Goal: Task Accomplishment & Management: Use online tool/utility

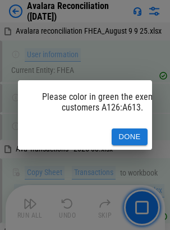
scroll to position [10868, 0]
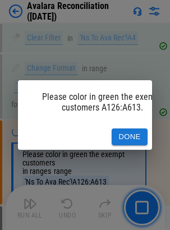
click at [133, 134] on button "Done" at bounding box center [129, 136] width 36 height 17
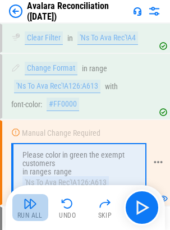
drag, startPoint x: 24, startPoint y: 207, endPoint x: 3, endPoint y: 215, distance: 22.7
click at [24, 207] on img "button" at bounding box center [30, 203] width 13 height 13
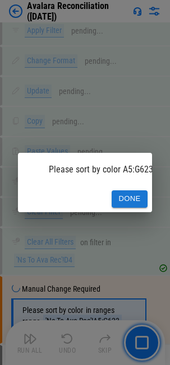
scroll to position [12612, 0]
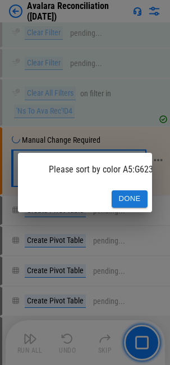
drag, startPoint x: 130, startPoint y: 191, endPoint x: 124, endPoint y: 191, distance: 6.2
click at [130, 191] on button "Done" at bounding box center [129, 198] width 36 height 17
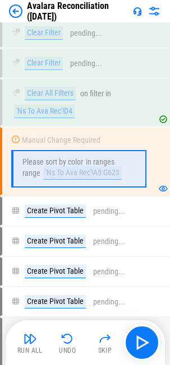
click at [25, 229] on div "Run All" at bounding box center [29, 350] width 25 height 7
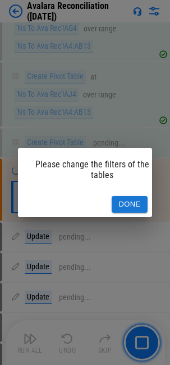
scroll to position [12904, 0]
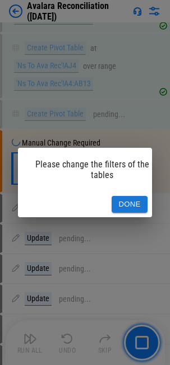
click at [140, 202] on button "Done" at bounding box center [129, 204] width 36 height 17
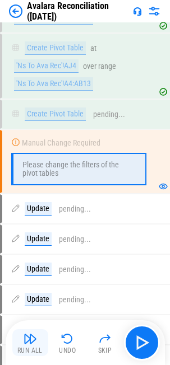
click at [30, 229] on div "Run All" at bounding box center [29, 350] width 25 height 7
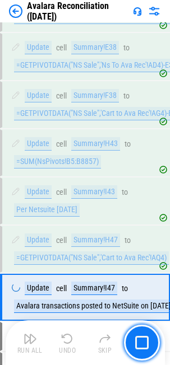
scroll to position [13471, 0]
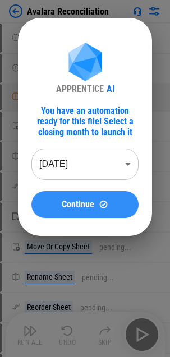
click at [69, 202] on span "Continue" at bounding box center [78, 204] width 32 height 9
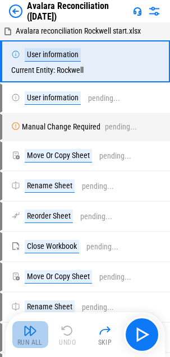
click at [28, 339] on div "Run All" at bounding box center [29, 342] width 25 height 7
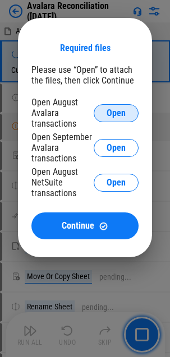
click at [119, 113] on span "Open" at bounding box center [115, 113] width 19 height 9
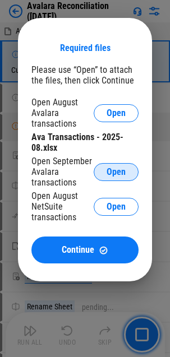
click at [109, 165] on button "Open" at bounding box center [115, 172] width 45 height 18
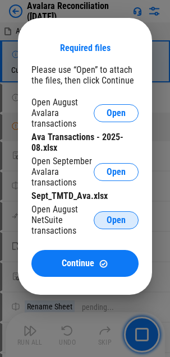
click at [121, 217] on span "Open" at bounding box center [115, 220] width 19 height 9
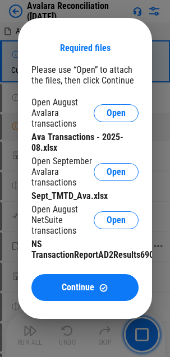
drag, startPoint x: 72, startPoint y: 286, endPoint x: 71, endPoint y: 292, distance: 6.2
click at [72, 286] on span "Continue" at bounding box center [78, 287] width 32 height 9
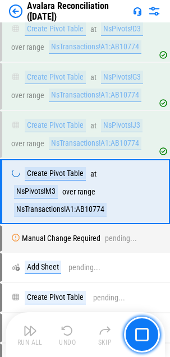
scroll to position [2696, 0]
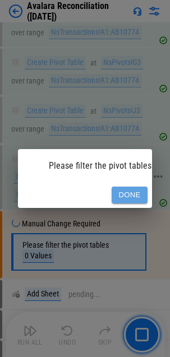
click at [137, 188] on button "Done" at bounding box center [129, 194] width 36 height 17
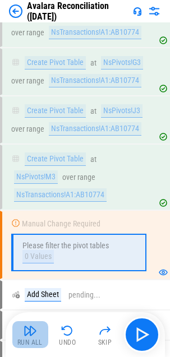
click at [29, 331] on img "button" at bounding box center [30, 330] width 13 height 13
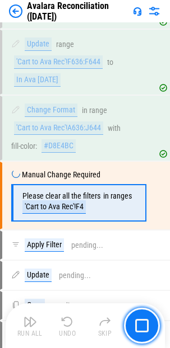
scroll to position [5205, 0]
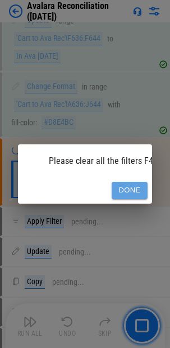
click at [139, 185] on button "Done" at bounding box center [129, 190] width 36 height 17
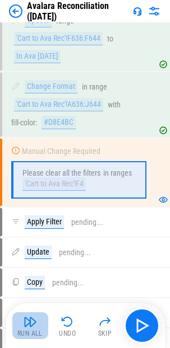
click at [29, 328] on img "button" at bounding box center [30, 321] width 13 height 13
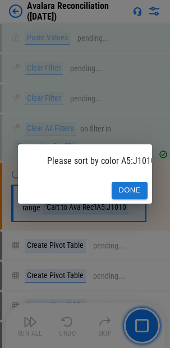
scroll to position [7133, 0]
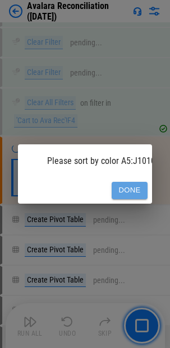
click at [114, 188] on button "Done" at bounding box center [129, 190] width 36 height 17
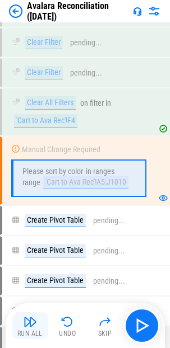
click at [36, 325] on img "button" at bounding box center [30, 321] width 13 height 13
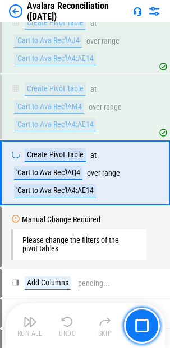
scroll to position [7397, 0]
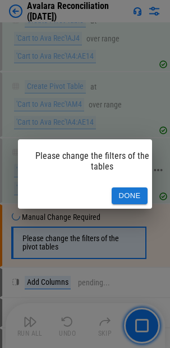
click at [134, 189] on button "Done" at bounding box center [129, 196] width 36 height 17
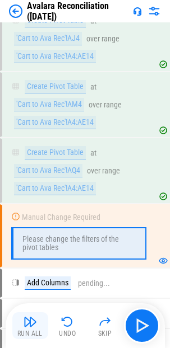
click at [29, 325] on img "button" at bounding box center [30, 321] width 13 height 13
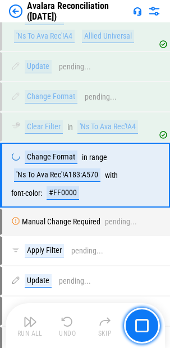
scroll to position [9877, 0]
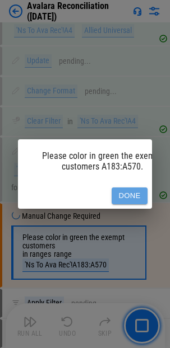
click at [125, 189] on button "Done" at bounding box center [129, 196] width 36 height 17
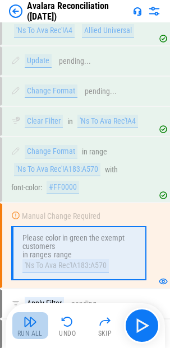
drag, startPoint x: 34, startPoint y: 317, endPoint x: 30, endPoint y: 313, distance: 6.0
click at [33, 319] on img "button" at bounding box center [30, 321] width 13 height 13
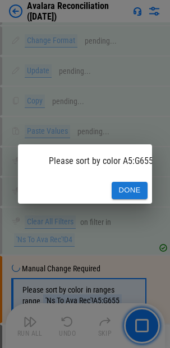
scroll to position [11697, 0]
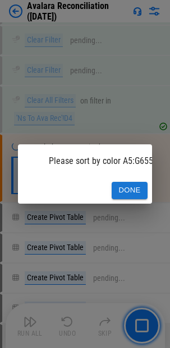
click at [125, 184] on button "Done" at bounding box center [129, 190] width 36 height 17
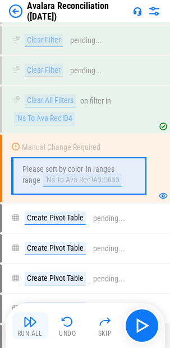
click at [31, 332] on div "Run All" at bounding box center [29, 333] width 25 height 7
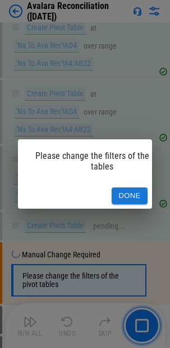
scroll to position [11990, 0]
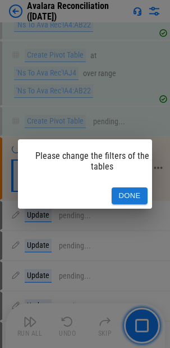
click at [120, 188] on button "Done" at bounding box center [129, 196] width 36 height 17
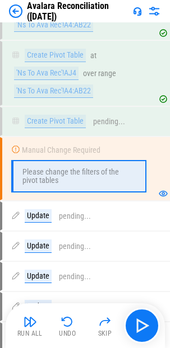
drag, startPoint x: 24, startPoint y: 328, endPoint x: 14, endPoint y: 325, distance: 10.5
click at [24, 328] on img "button" at bounding box center [30, 321] width 13 height 13
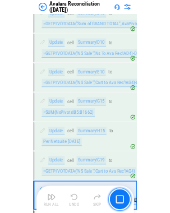
scroll to position [12510, 0]
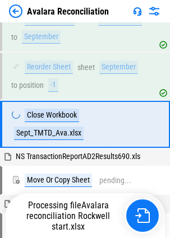
scroll to position [512, 0]
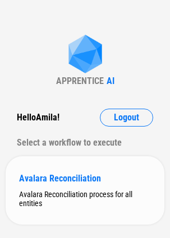
click at [40, 178] on div "Avalara Reconciliation" at bounding box center [85, 178] width 132 height 11
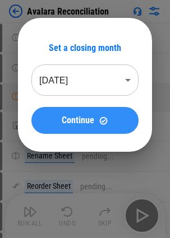
click at [58, 126] on button "Continue" at bounding box center [84, 120] width 107 height 27
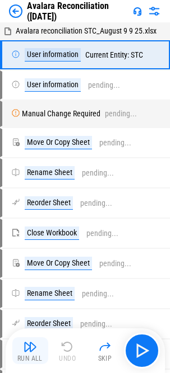
drag, startPoint x: 35, startPoint y: 350, endPoint x: 39, endPoint y: 338, distance: 12.9
click at [35, 237] on img "button" at bounding box center [30, 346] width 13 height 13
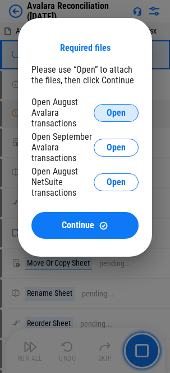
click at [114, 111] on span "Open" at bounding box center [115, 113] width 19 height 9
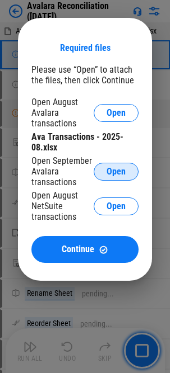
click at [105, 166] on button "Open" at bounding box center [115, 172] width 45 height 18
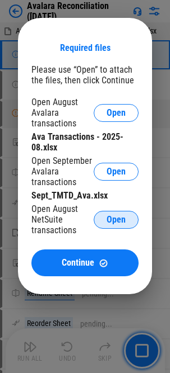
click at [115, 216] on span "Open" at bounding box center [115, 220] width 19 height 9
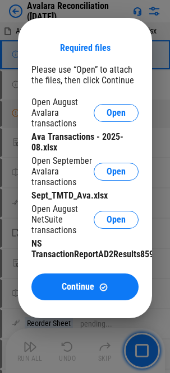
drag, startPoint x: 89, startPoint y: 288, endPoint x: 2, endPoint y: 302, distance: 88.5
click at [89, 237] on span "Continue" at bounding box center [78, 287] width 32 height 9
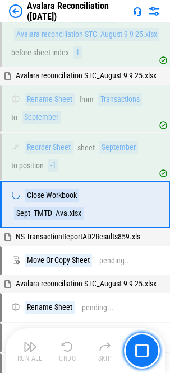
scroll to position [406, 0]
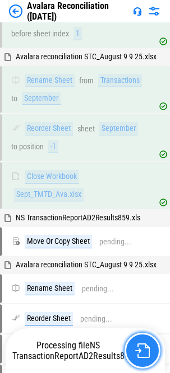
click at [139, 237] on img "button" at bounding box center [142, 351] width 15 height 15
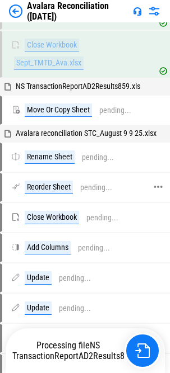
scroll to position [518, 0]
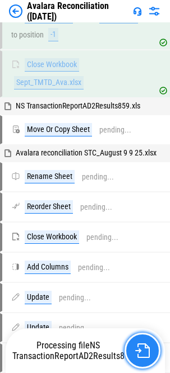
click at [141, 237] on button "button" at bounding box center [142, 351] width 36 height 36
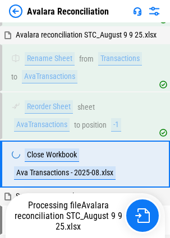
scroll to position [230, 0]
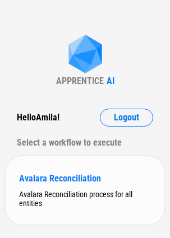
click at [44, 183] on div "Avalara Reconciliation" at bounding box center [85, 178] width 132 height 11
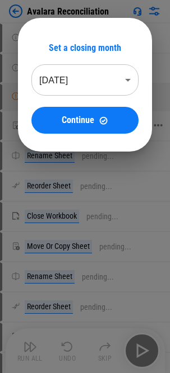
click at [101, 123] on img at bounding box center [104, 121] width 10 height 10
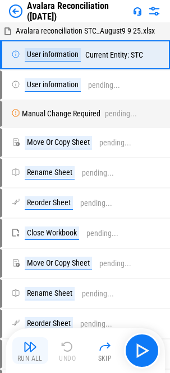
click at [28, 237] on img "button" at bounding box center [30, 346] width 13 height 13
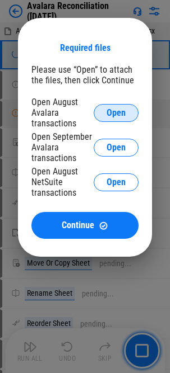
click at [109, 109] on span "Open" at bounding box center [115, 113] width 19 height 9
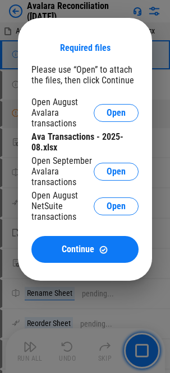
click at [123, 173] on span "Open" at bounding box center [115, 171] width 19 height 9
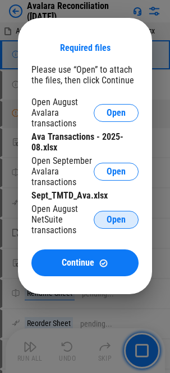
click at [107, 217] on span "Open" at bounding box center [115, 220] width 19 height 9
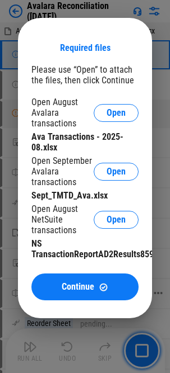
drag, startPoint x: 92, startPoint y: 288, endPoint x: 104, endPoint y: 283, distance: 12.6
click at [92, 237] on span "Continue" at bounding box center [78, 287] width 32 height 9
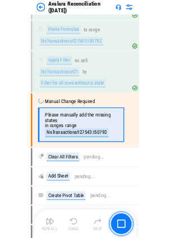
scroll to position [2371, 0]
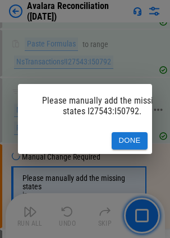
click at [125, 138] on button "Done" at bounding box center [129, 140] width 36 height 17
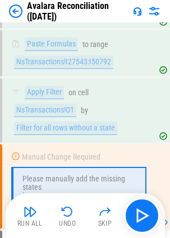
drag, startPoint x: 24, startPoint y: 213, endPoint x: 18, endPoint y: 211, distance: 6.4
click at [24, 212] on img "button" at bounding box center [30, 211] width 13 height 13
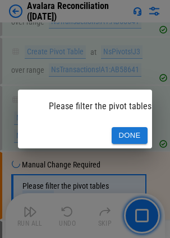
scroll to position [2930, 0]
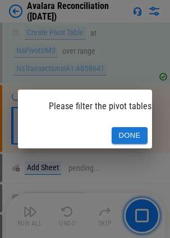
click at [123, 131] on button "Done" at bounding box center [129, 135] width 36 height 17
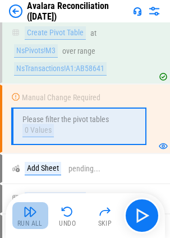
click at [31, 218] on button "Run All" at bounding box center [30, 215] width 36 height 27
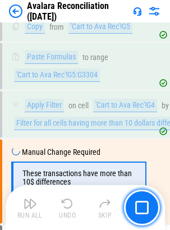
scroll to position [3853, 0]
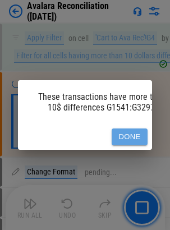
click at [133, 134] on button "Done" at bounding box center [129, 136] width 36 height 17
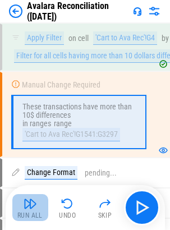
click at [36, 211] on button "Run All" at bounding box center [30, 207] width 36 height 27
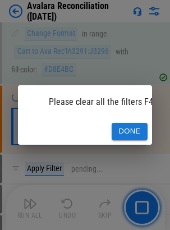
scroll to position [5463, 0]
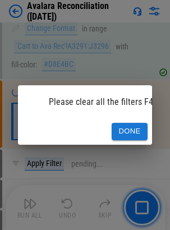
click at [123, 123] on button "Done" at bounding box center [129, 131] width 36 height 17
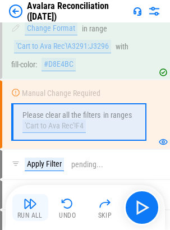
click at [31, 209] on img "button" at bounding box center [30, 203] width 13 height 13
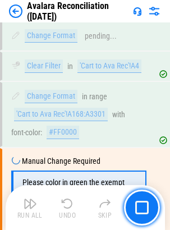
scroll to position [5936, 0]
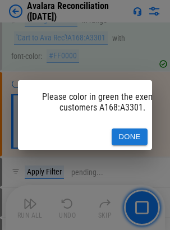
click at [127, 128] on button "Done" at bounding box center [129, 136] width 36 height 17
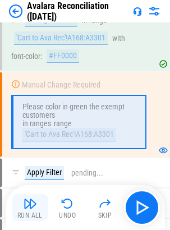
click at [25, 202] on img "button" at bounding box center [30, 203] width 13 height 13
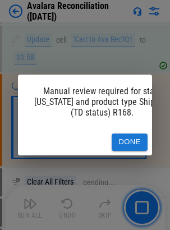
scroll to position [7485, 0]
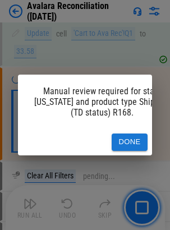
click at [135, 138] on button "Done" at bounding box center [129, 141] width 36 height 17
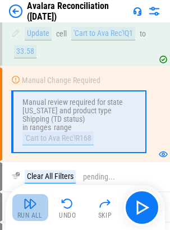
click at [36, 203] on img "button" at bounding box center [30, 203] width 13 height 13
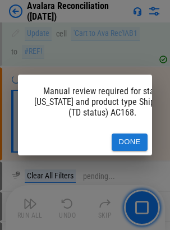
click at [133, 133] on button "Done" at bounding box center [129, 141] width 36 height 17
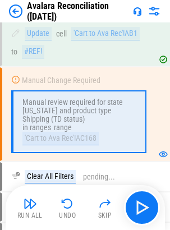
click at [28, 206] on img "button" at bounding box center [30, 203] width 13 height 13
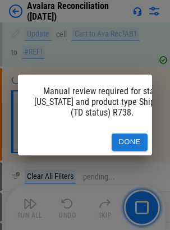
scroll to position [7503, 0]
click at [141, 141] on button "Done" at bounding box center [129, 141] width 36 height 17
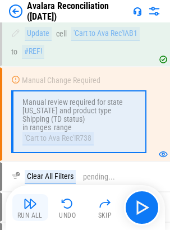
click at [35, 202] on img "button" at bounding box center [30, 203] width 13 height 13
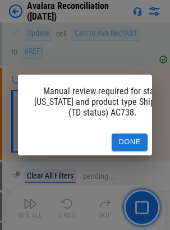
click at [126, 135] on button "Done" at bounding box center [129, 141] width 36 height 17
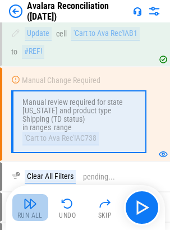
click at [26, 204] on img "button" at bounding box center [30, 203] width 13 height 13
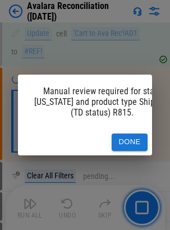
click at [131, 139] on button "Done" at bounding box center [129, 141] width 36 height 17
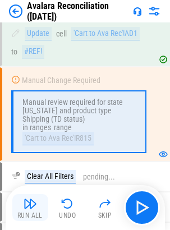
click at [29, 208] on img "button" at bounding box center [30, 203] width 13 height 13
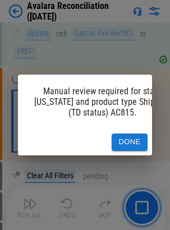
click at [123, 134] on button "Done" at bounding box center [129, 141] width 36 height 17
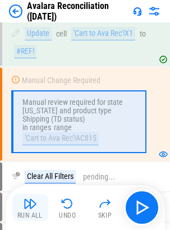
click at [27, 203] on img "button" at bounding box center [30, 203] width 13 height 13
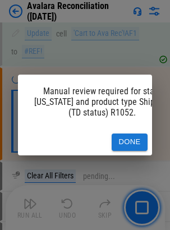
click at [127, 138] on button "Done" at bounding box center [129, 141] width 36 height 17
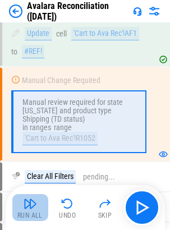
click at [27, 205] on img "button" at bounding box center [30, 203] width 13 height 13
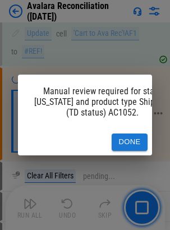
click at [121, 139] on button "Done" at bounding box center [129, 141] width 36 height 17
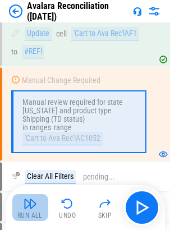
click at [27, 203] on img "button" at bounding box center [30, 203] width 13 height 13
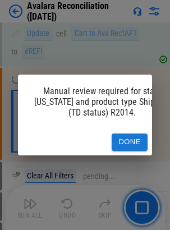
click at [126, 133] on button "Done" at bounding box center [129, 141] width 36 height 17
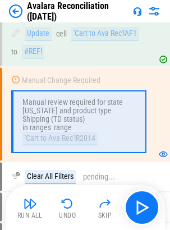
click at [30, 205] on img "button" at bounding box center [30, 203] width 13 height 13
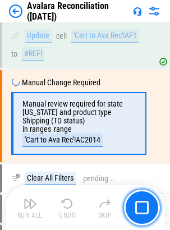
scroll to position [7516, 0]
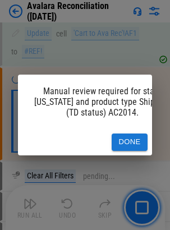
click at [136, 138] on button "Done" at bounding box center [129, 141] width 36 height 17
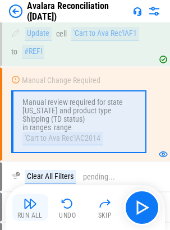
click at [29, 211] on button "Run All" at bounding box center [30, 207] width 36 height 27
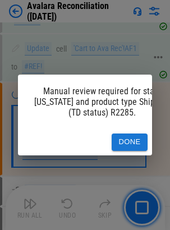
scroll to position [7503, 0]
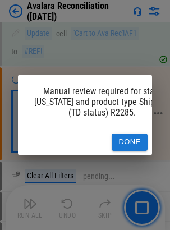
click at [125, 133] on button "Done" at bounding box center [129, 141] width 36 height 17
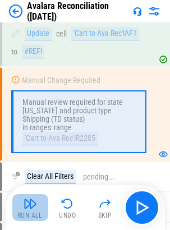
click at [26, 200] on img "button" at bounding box center [30, 203] width 13 height 13
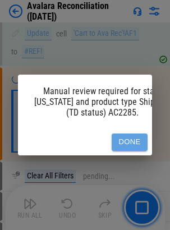
click at [125, 139] on button "Done" at bounding box center [129, 141] width 36 height 17
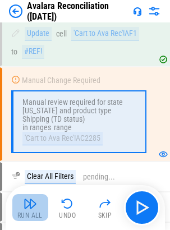
click at [24, 213] on div "Run All" at bounding box center [29, 215] width 25 height 7
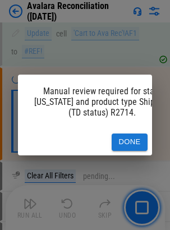
click at [132, 134] on button "Done" at bounding box center [129, 141] width 36 height 17
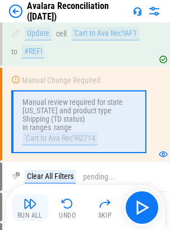
click at [31, 208] on img "button" at bounding box center [30, 203] width 13 height 13
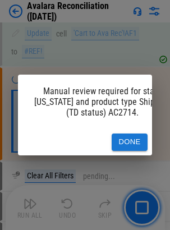
drag, startPoint x: 146, startPoint y: 125, endPoint x: 137, endPoint y: 130, distance: 10.8
click at [146, 129] on div "Done" at bounding box center [85, 142] width 134 height 26
click at [137, 133] on button "Done" at bounding box center [129, 141] width 36 height 17
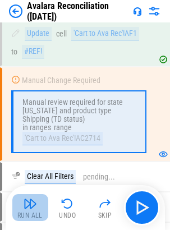
click at [23, 211] on button "Run All" at bounding box center [30, 207] width 36 height 27
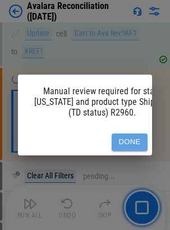
click at [123, 135] on button "Done" at bounding box center [129, 141] width 36 height 17
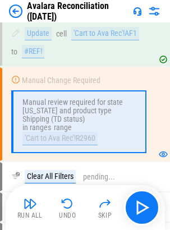
click at [37, 210] on button "Run All" at bounding box center [30, 207] width 36 height 27
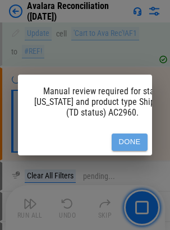
click at [143, 137] on button "Done" at bounding box center [129, 141] width 36 height 17
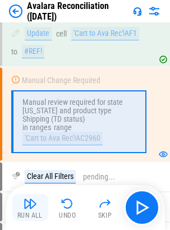
click at [32, 206] on img "button" at bounding box center [30, 203] width 13 height 13
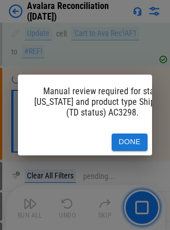
click at [133, 138] on button "Done" at bounding box center [129, 141] width 36 height 17
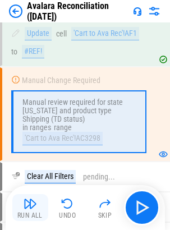
click at [32, 202] on img "button" at bounding box center [30, 203] width 13 height 13
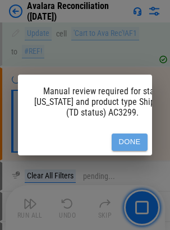
click at [117, 135] on button "Done" at bounding box center [129, 141] width 36 height 17
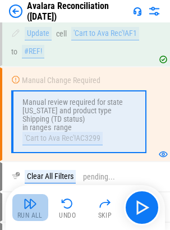
click at [30, 211] on button "Run All" at bounding box center [30, 207] width 36 height 27
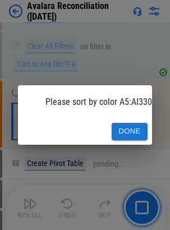
scroll to position [8085, 0]
drag, startPoint x: 132, startPoint y: 128, endPoint x: 125, endPoint y: 130, distance: 7.3
click at [132, 128] on button "Done" at bounding box center [129, 131] width 36 height 17
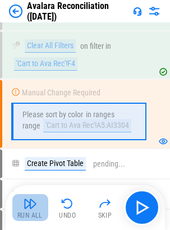
click at [27, 206] on img "button" at bounding box center [30, 203] width 13 height 13
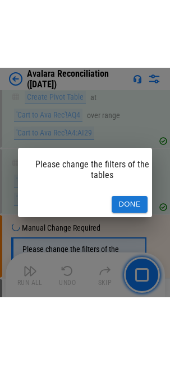
scroll to position [8414, 0]
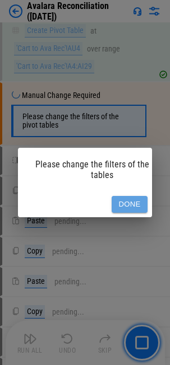
click at [133, 201] on button "Done" at bounding box center [129, 204] width 36 height 17
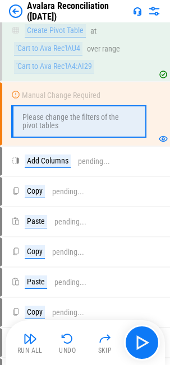
click at [31, 237] on img "button" at bounding box center [30, 338] width 13 height 13
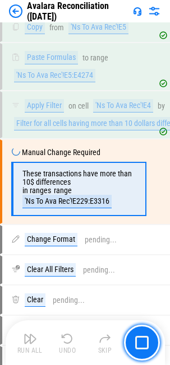
scroll to position [9112, 0]
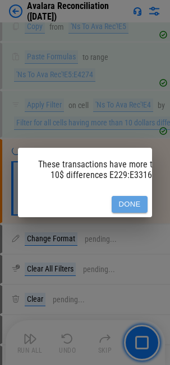
click at [126, 196] on button "Done" at bounding box center [129, 204] width 36 height 17
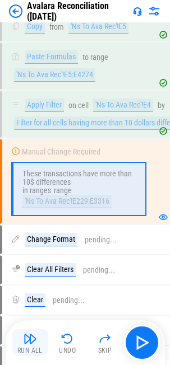
click at [29, 237] on img "button" at bounding box center [30, 338] width 13 height 13
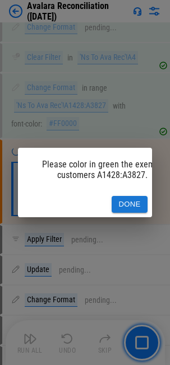
scroll to position [10965, 0]
click at [132, 199] on button "Done" at bounding box center [129, 204] width 36 height 17
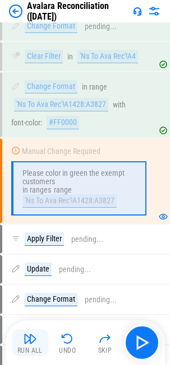
click at [24, 237] on div "Run All" at bounding box center [29, 350] width 25 height 7
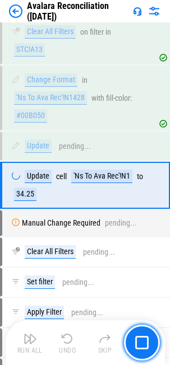
scroll to position [12478, 0]
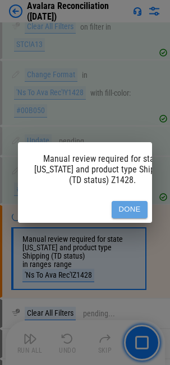
click at [134, 203] on button "Done" at bounding box center [129, 209] width 36 height 17
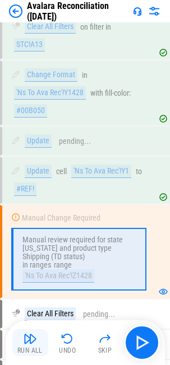
click at [25, 237] on img "button" at bounding box center [30, 338] width 13 height 13
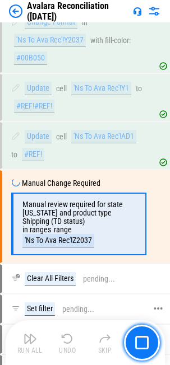
scroll to position [12567, 0]
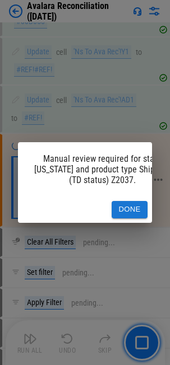
click at [137, 203] on button "Done" at bounding box center [129, 209] width 36 height 17
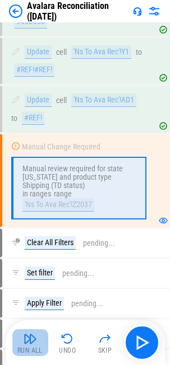
click at [35, 237] on img "button" at bounding box center [30, 338] width 13 height 13
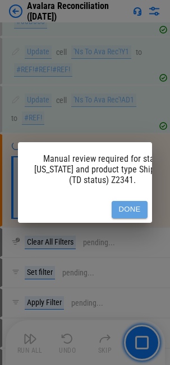
click at [135, 205] on button "Done" at bounding box center [129, 209] width 36 height 17
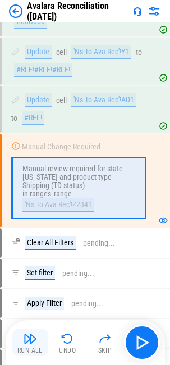
click at [24, 237] on img "button" at bounding box center [30, 338] width 13 height 13
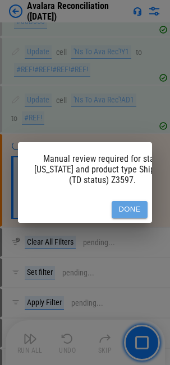
click at [130, 201] on button "Done" at bounding box center [129, 209] width 36 height 17
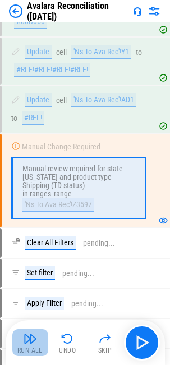
click at [38, 237] on button "Run All" at bounding box center [30, 342] width 36 height 27
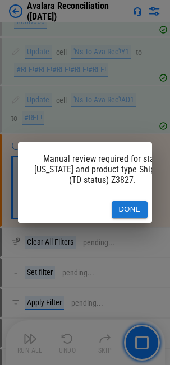
click at [133, 205] on button "Done" at bounding box center [129, 209] width 36 height 17
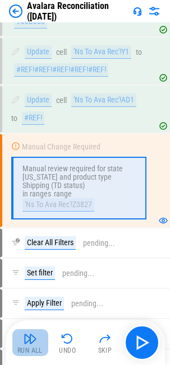
click at [36, 237] on img "button" at bounding box center [30, 338] width 13 height 13
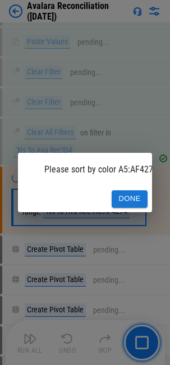
scroll to position [13149, 0]
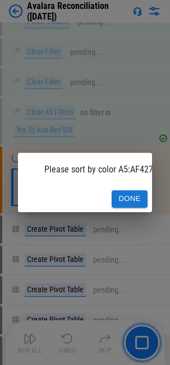
click at [134, 195] on button "Done" at bounding box center [129, 198] width 36 height 17
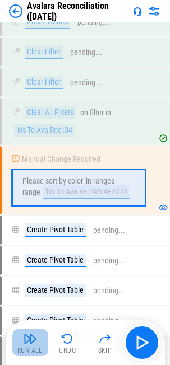
click at [27, 237] on img "button" at bounding box center [30, 338] width 13 height 13
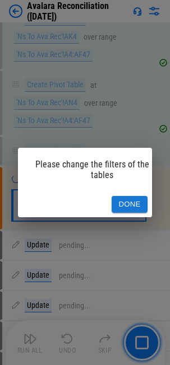
scroll to position [13442, 0]
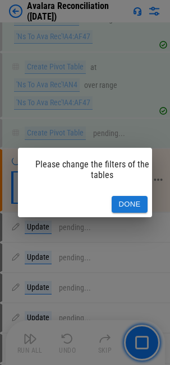
click at [130, 196] on button "Done" at bounding box center [129, 204] width 36 height 17
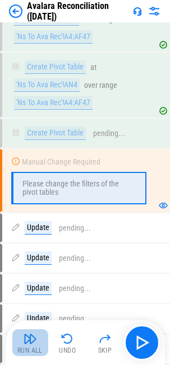
drag, startPoint x: 36, startPoint y: 345, endPoint x: 31, endPoint y: 344, distance: 5.8
click at [36, 237] on button "Run All" at bounding box center [30, 342] width 36 height 27
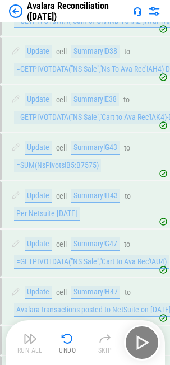
scroll to position [14054, 0]
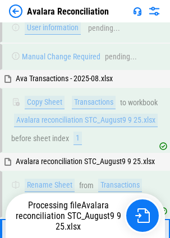
scroll to position [181, 0]
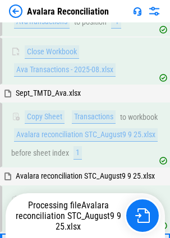
scroll to position [400, 0]
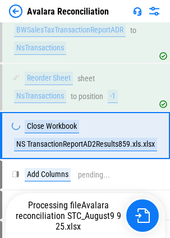
scroll to position [766, 0]
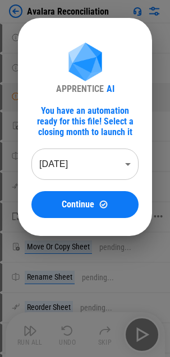
click at [83, 209] on span "Continue" at bounding box center [78, 204] width 32 height 9
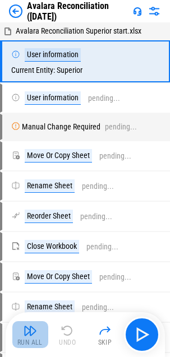
click at [34, 221] on div "Run All" at bounding box center [29, 342] width 25 height 7
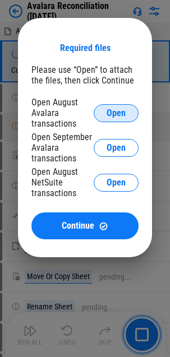
click at [115, 106] on button "Open" at bounding box center [115, 113] width 45 height 18
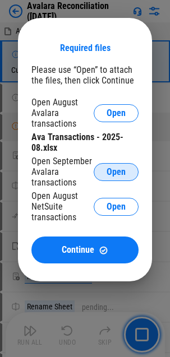
click at [113, 173] on span "Open" at bounding box center [115, 171] width 19 height 9
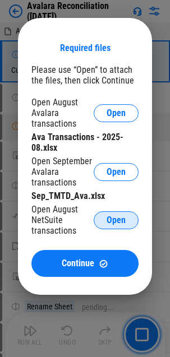
click at [115, 218] on span "Open" at bounding box center [115, 220] width 19 height 9
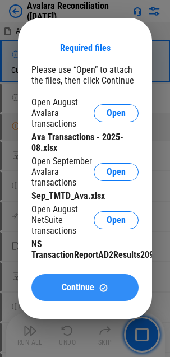
click at [75, 221] on span "Continue" at bounding box center [78, 287] width 32 height 9
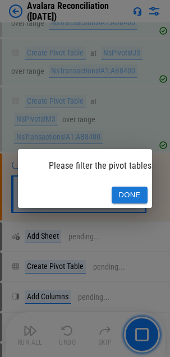
scroll to position [2764, 0]
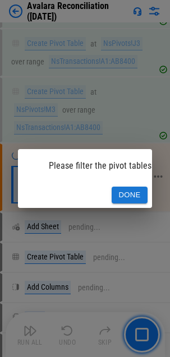
click at [131, 193] on button "Done" at bounding box center [129, 194] width 36 height 17
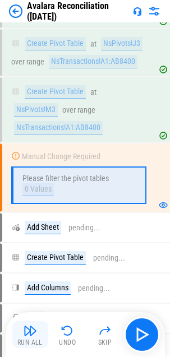
click at [33, 221] on img "button" at bounding box center [30, 330] width 13 height 13
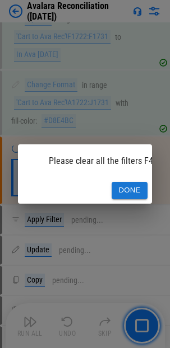
scroll to position [5169, 0]
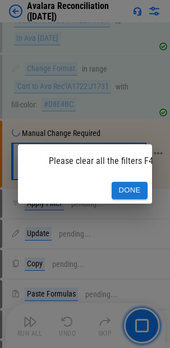
click at [123, 187] on button "Done" at bounding box center [129, 190] width 36 height 17
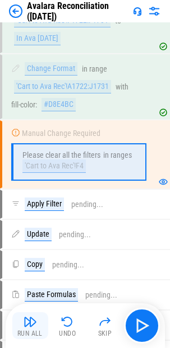
click at [23, 221] on button "Run All" at bounding box center [30, 325] width 36 height 27
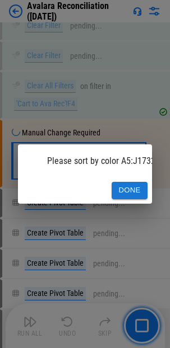
scroll to position [7097, 0]
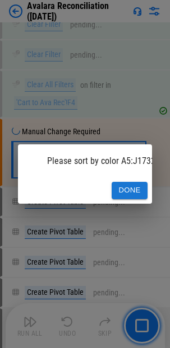
drag, startPoint x: 144, startPoint y: 187, endPoint x: 117, endPoint y: 208, distance: 34.3
click at [144, 187] on button "Done" at bounding box center [129, 190] width 36 height 17
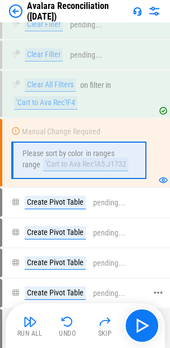
drag, startPoint x: 29, startPoint y: 325, endPoint x: 4, endPoint y: 310, distance: 29.2
click at [29, 221] on img "button" at bounding box center [30, 321] width 13 height 13
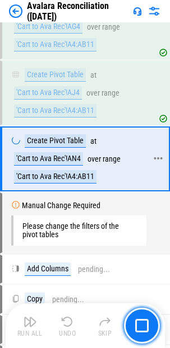
scroll to position [7361, 0]
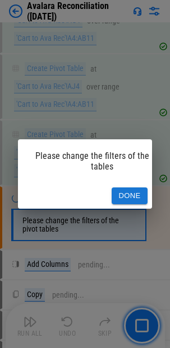
click at [121, 188] on button "Done" at bounding box center [129, 196] width 36 height 17
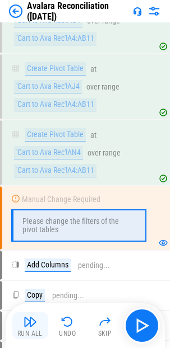
click at [34, 221] on img "button" at bounding box center [30, 321] width 13 height 13
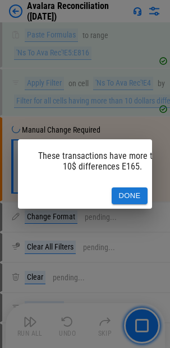
scroll to position [8193, 0]
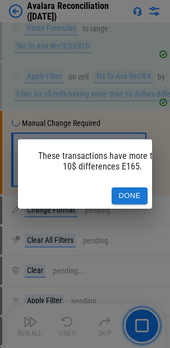
click at [125, 190] on button "Done" at bounding box center [129, 196] width 36 height 17
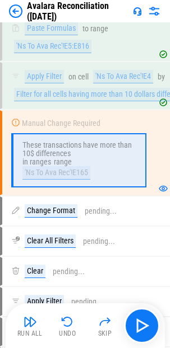
click at [23, 221] on button "Run All" at bounding box center [30, 325] width 36 height 27
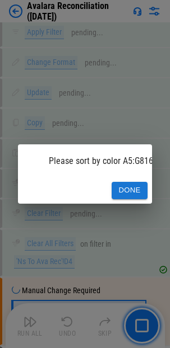
scroll to position [11500, 0]
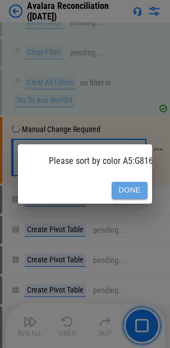
drag, startPoint x: 130, startPoint y: 189, endPoint x: 120, endPoint y: 191, distance: 10.2
click at [130, 189] on button "Done" at bounding box center [129, 190] width 36 height 17
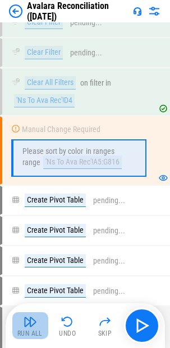
click at [29, 221] on div "Run All" at bounding box center [29, 333] width 25 height 7
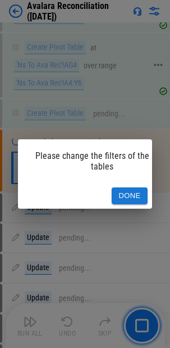
scroll to position [11793, 0]
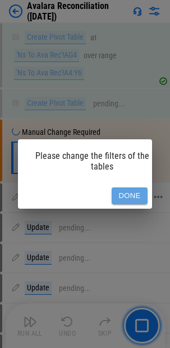
drag, startPoint x: 127, startPoint y: 193, endPoint x: 88, endPoint y: 222, distance: 48.0
click at [127, 193] on button "Done" at bounding box center [129, 196] width 36 height 17
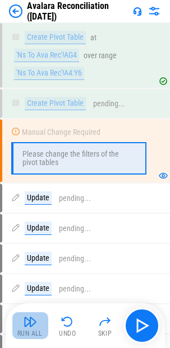
click at [35, 221] on img "button" at bounding box center [30, 321] width 13 height 13
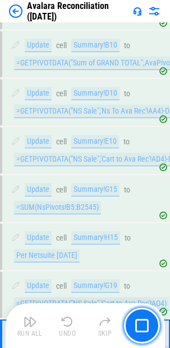
scroll to position [12316, 0]
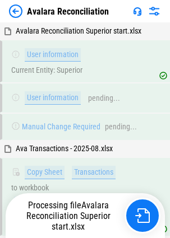
scroll to position [57, 0]
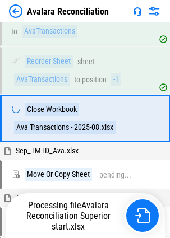
scroll to position [255, 0]
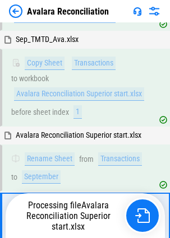
scroll to position [464, 0]
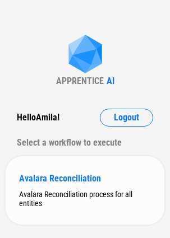
click at [32, 177] on div "Avalara Reconciliation" at bounding box center [85, 178] width 132 height 11
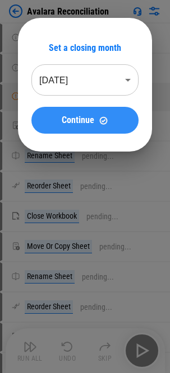
click at [88, 126] on button "Continue" at bounding box center [84, 120] width 107 height 27
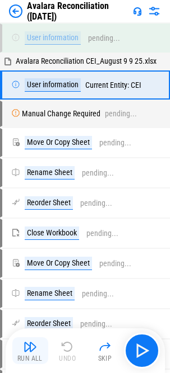
click at [31, 237] on img "button" at bounding box center [30, 346] width 13 height 13
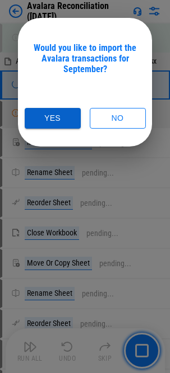
click at [38, 116] on button "Yes" at bounding box center [53, 118] width 56 height 21
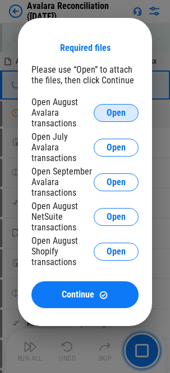
click at [118, 116] on span "Open" at bounding box center [115, 113] width 19 height 9
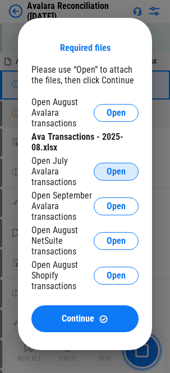
click at [105, 171] on button "Open" at bounding box center [115, 172] width 45 height 18
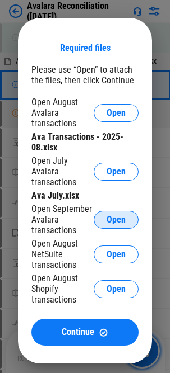
click at [116, 219] on span "Open" at bounding box center [115, 220] width 19 height 9
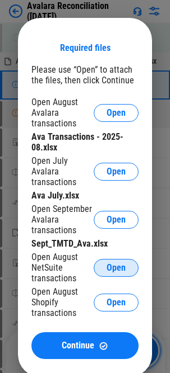
click at [116, 237] on span "Open" at bounding box center [115, 268] width 19 height 9
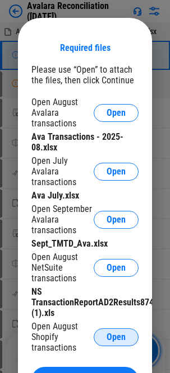
scroll to position [56, 0]
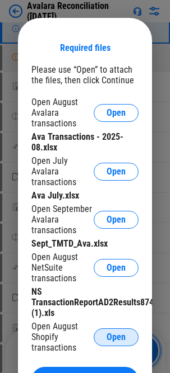
click at [121, 237] on span "Open" at bounding box center [115, 337] width 19 height 9
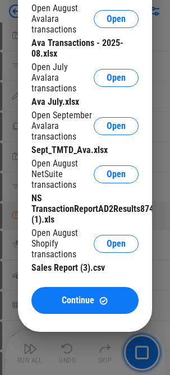
scroll to position [1213, 0]
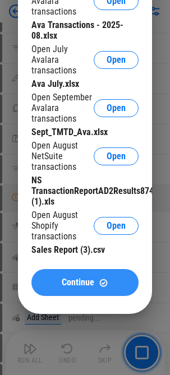
click at [67, 237] on span "Continue" at bounding box center [78, 282] width 32 height 9
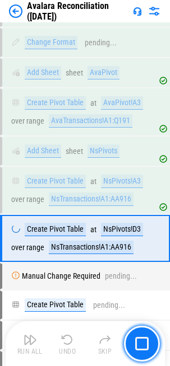
scroll to position [20400, 0]
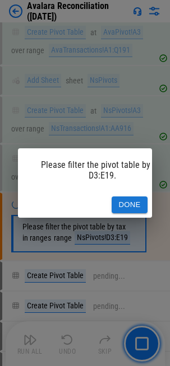
click at [116, 199] on button "Done" at bounding box center [129, 205] width 36 height 17
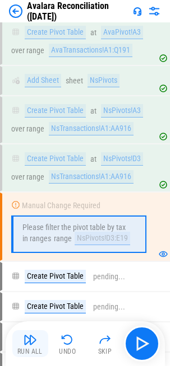
click at [29, 237] on img "button" at bounding box center [30, 339] width 13 height 13
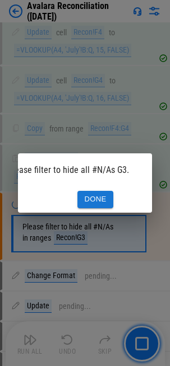
scroll to position [0, 0]
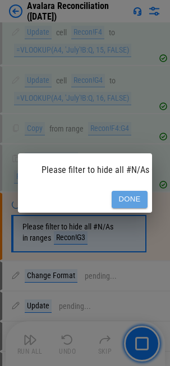
click at [132, 195] on button "Done" at bounding box center [129, 199] width 36 height 17
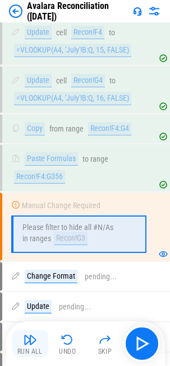
click at [29, 237] on img "button" at bounding box center [30, 339] width 13 height 13
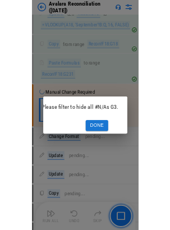
scroll to position [0, 27]
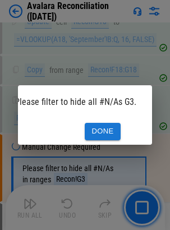
click at [104, 127] on button "Done" at bounding box center [103, 131] width 36 height 17
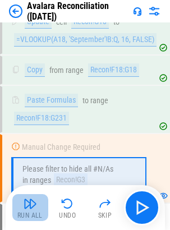
click at [29, 205] on img "button" at bounding box center [30, 203] width 13 height 13
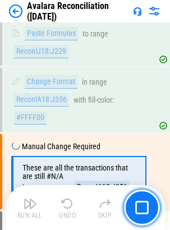
scroll to position [23371, 0]
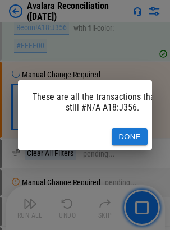
click at [126, 128] on button "Done" at bounding box center [129, 136] width 36 height 17
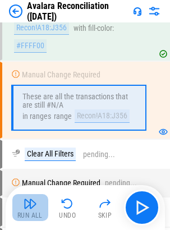
click at [37, 208] on button "Run All" at bounding box center [30, 207] width 36 height 27
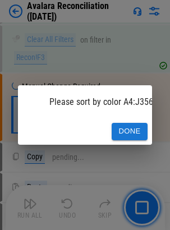
scroll to position [23490, 0]
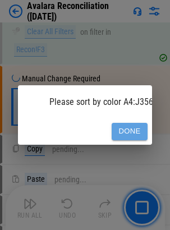
click at [132, 128] on button "Done" at bounding box center [129, 131] width 36 height 17
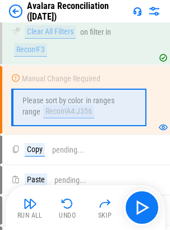
drag, startPoint x: 31, startPoint y: 208, endPoint x: 12, endPoint y: 209, distance: 18.5
click at [31, 208] on img "button" at bounding box center [30, 203] width 13 height 13
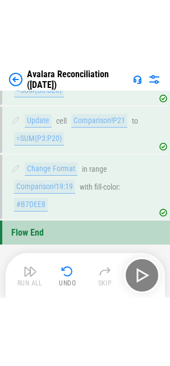
scroll to position [24611, 0]
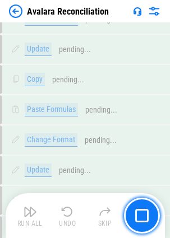
scroll to position [16860, 0]
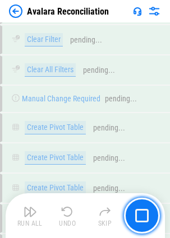
scroll to position [17095, 0]
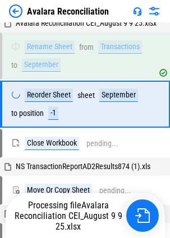
scroll to position [17282, 0]
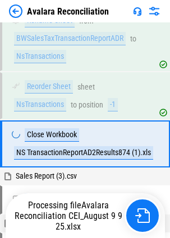
scroll to position [17623, 0]
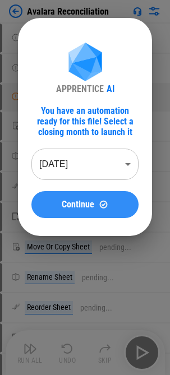
click at [60, 199] on div "Continue" at bounding box center [85, 204] width 80 height 10
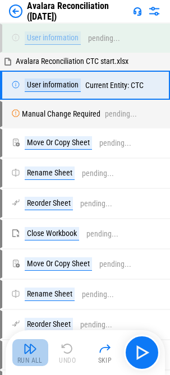
click at [25, 352] on img "button" at bounding box center [30, 348] width 13 height 13
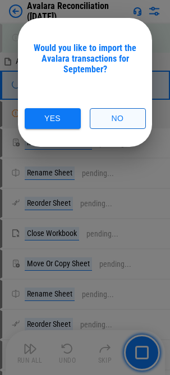
click at [106, 115] on button "No" at bounding box center [118, 118] width 56 height 21
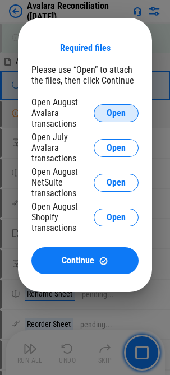
click at [113, 110] on span "Open" at bounding box center [115, 113] width 19 height 9
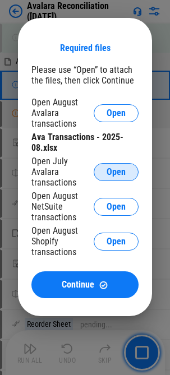
click at [117, 171] on span "Open" at bounding box center [115, 171] width 19 height 9
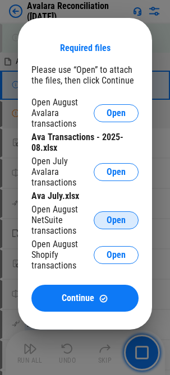
click at [116, 221] on span "Open" at bounding box center [115, 220] width 19 height 9
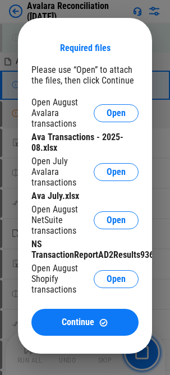
click at [125, 280] on button "Open" at bounding box center [115, 279] width 45 height 18
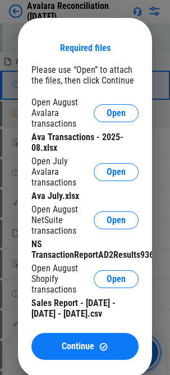
drag, startPoint x: 80, startPoint y: 352, endPoint x: 45, endPoint y: 334, distance: 39.3
click at [80, 350] on span "Continue" at bounding box center [78, 346] width 32 height 9
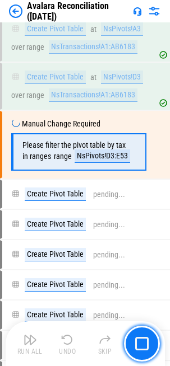
scroll to position [20441, 0]
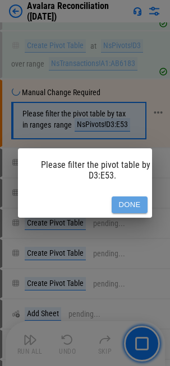
drag, startPoint x: 141, startPoint y: 198, endPoint x: 78, endPoint y: 202, distance: 63.4
click at [141, 198] on button "Done" at bounding box center [129, 205] width 36 height 17
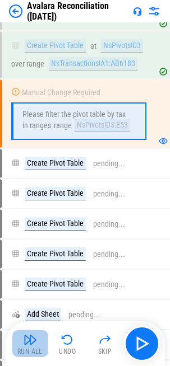
click at [21, 345] on button "Run All" at bounding box center [30, 343] width 36 height 27
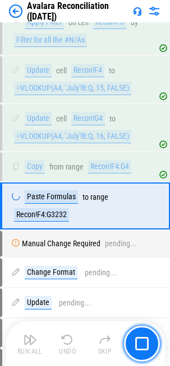
scroll to position [22010, 0]
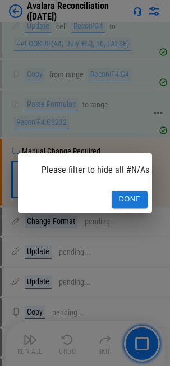
drag, startPoint x: 134, startPoint y: 195, endPoint x: 104, endPoint y: 195, distance: 30.2
click at [134, 195] on button "Done" at bounding box center [129, 199] width 36 height 17
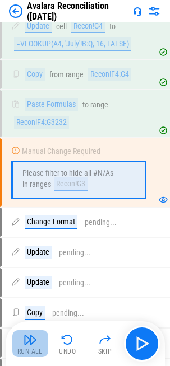
click at [35, 340] on img "button" at bounding box center [30, 339] width 13 height 13
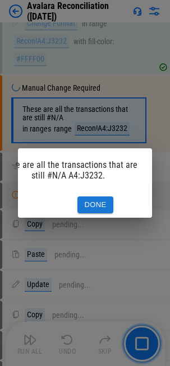
scroll to position [0, 27]
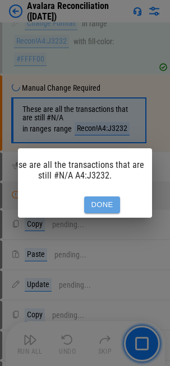
click at [99, 202] on button "Done" at bounding box center [102, 205] width 36 height 17
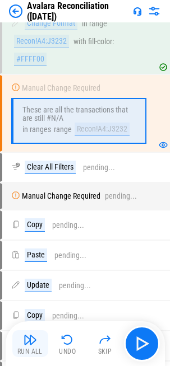
click at [30, 338] on img "button" at bounding box center [30, 339] width 13 height 13
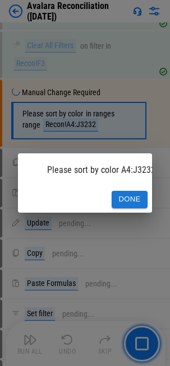
scroll to position [23150, 0]
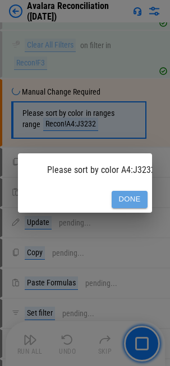
click at [133, 191] on button "Done" at bounding box center [129, 199] width 36 height 17
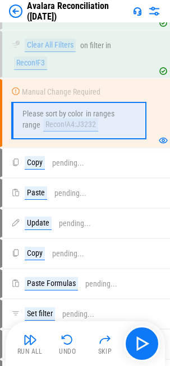
drag, startPoint x: 37, startPoint y: 347, endPoint x: 17, endPoint y: 343, distance: 20.5
click at [32, 345] on button "Run All" at bounding box center [30, 343] width 36 height 27
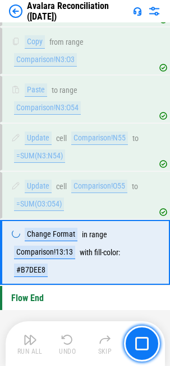
scroll to position [24375, 0]
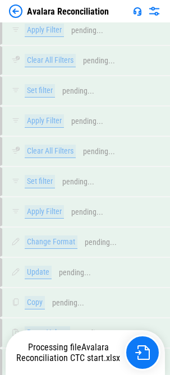
scroll to position [16362, 0]
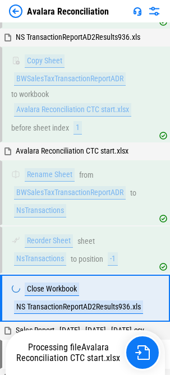
scroll to position [16685, 0]
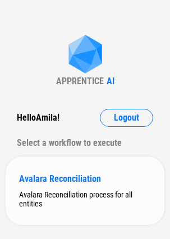
click at [55, 177] on div "Avalara Reconciliation" at bounding box center [85, 178] width 132 height 11
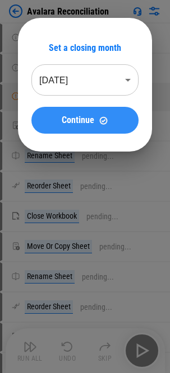
click at [74, 126] on button "Continue" at bounding box center [84, 120] width 107 height 27
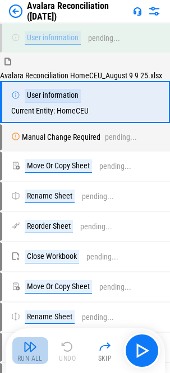
drag, startPoint x: 28, startPoint y: 357, endPoint x: 41, endPoint y: 353, distance: 13.6
click at [28, 238] on div "Run All" at bounding box center [29, 359] width 25 height 7
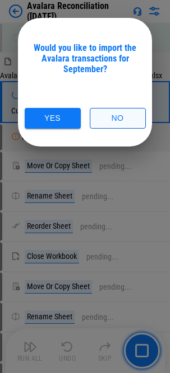
click at [101, 112] on button "No" at bounding box center [118, 118] width 56 height 21
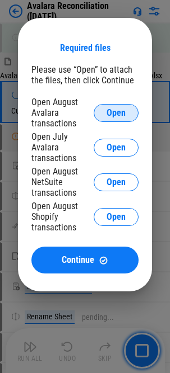
click at [109, 110] on span "Open" at bounding box center [115, 113] width 19 height 9
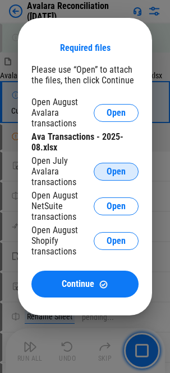
click at [114, 170] on span "Open" at bounding box center [115, 171] width 19 height 9
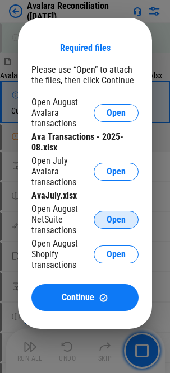
click at [123, 218] on span "Open" at bounding box center [115, 220] width 19 height 9
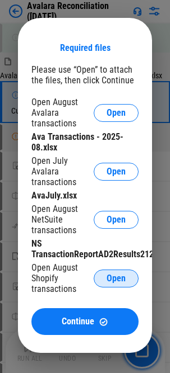
click at [116, 238] on span "Open" at bounding box center [115, 278] width 19 height 9
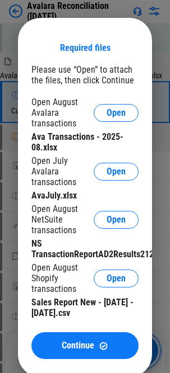
drag, startPoint x: 73, startPoint y: 347, endPoint x: 79, endPoint y: 345, distance: 5.8
click at [73, 238] on span "Continue" at bounding box center [78, 346] width 32 height 9
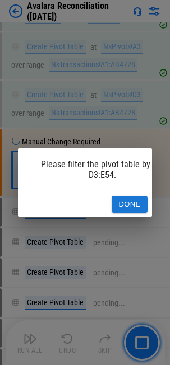
scroll to position [20480, 0]
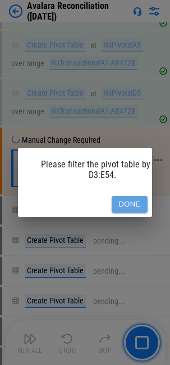
drag, startPoint x: 129, startPoint y: 198, endPoint x: 114, endPoint y: 196, distance: 14.7
click at [129, 198] on button "Done" at bounding box center [129, 204] width 36 height 17
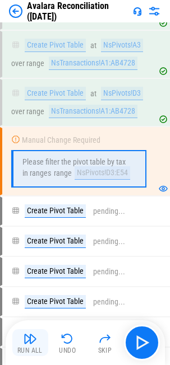
click at [21, 238] on button "Run All" at bounding box center [30, 342] width 36 height 27
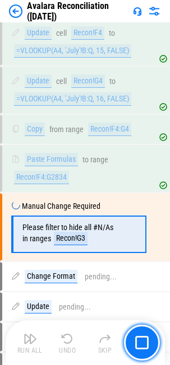
scroll to position [22049, 0]
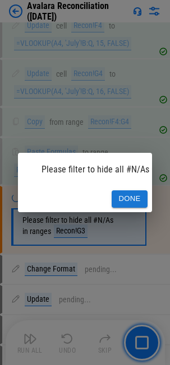
click at [125, 197] on button "Done" at bounding box center [129, 198] width 36 height 17
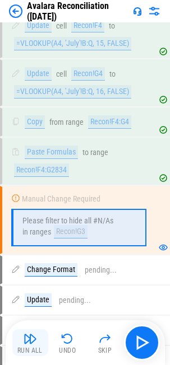
click at [36, 238] on button "Run All" at bounding box center [30, 342] width 36 height 27
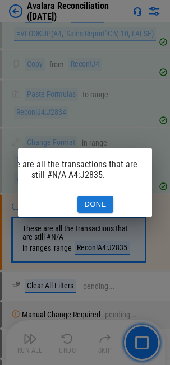
scroll to position [0, 0]
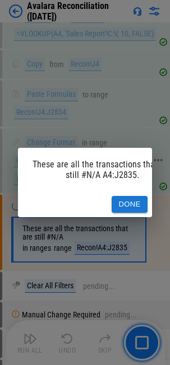
drag, startPoint x: 139, startPoint y: 199, endPoint x: 118, endPoint y: 197, distance: 21.4
click at [139, 199] on button "Done" at bounding box center [129, 204] width 36 height 17
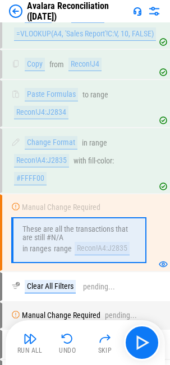
drag, startPoint x: 28, startPoint y: 344, endPoint x: 18, endPoint y: 339, distance: 11.0
click at [29, 238] on img "button" at bounding box center [30, 338] width 13 height 13
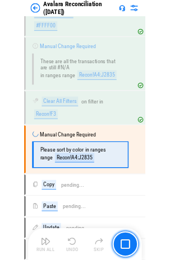
scroll to position [23189, 0]
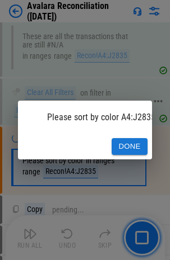
click at [128, 138] on button "Done" at bounding box center [129, 146] width 36 height 17
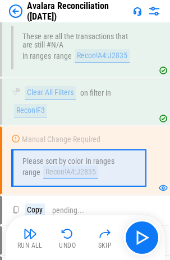
drag, startPoint x: 34, startPoint y: 235, endPoint x: 24, endPoint y: 236, distance: 9.6
click at [34, 236] on img "button" at bounding box center [30, 233] width 13 height 13
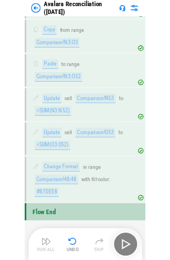
scroll to position [24501, 0]
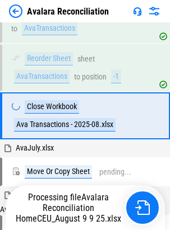
scroll to position [16270, 0]
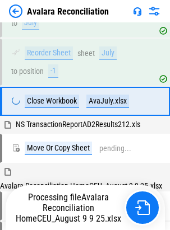
scroll to position [16516, 0]
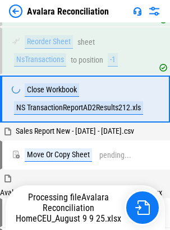
scroll to position [16798, 0]
